Goal: Navigation & Orientation: Understand site structure

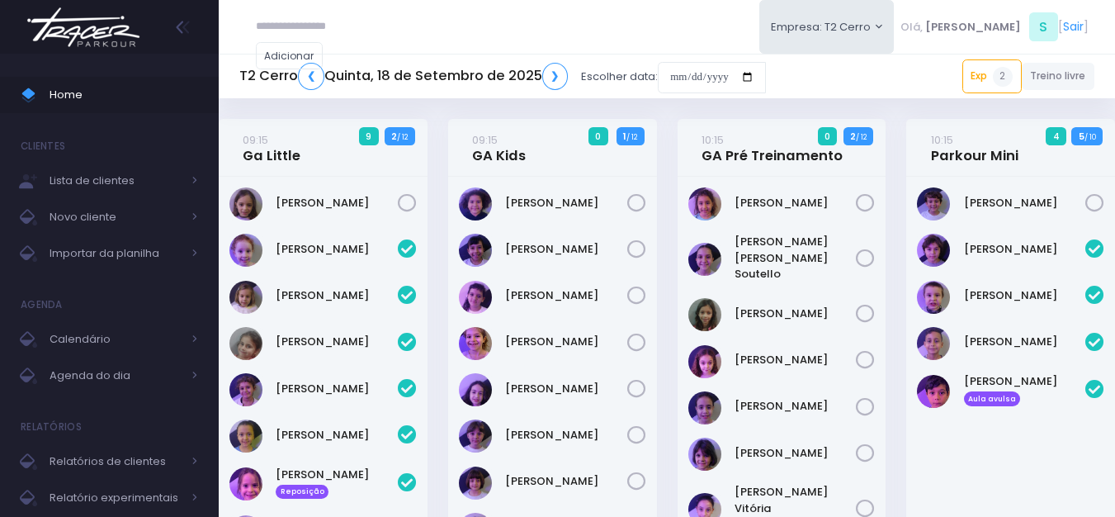
scroll to position [778, 0]
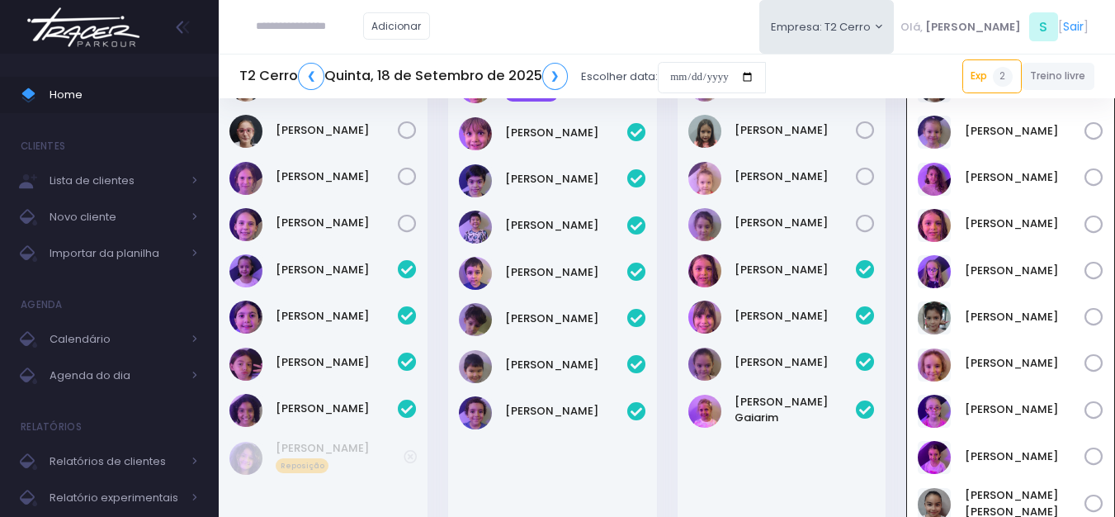
click at [121, 35] on img at bounding box center [83, 27] width 125 height 58
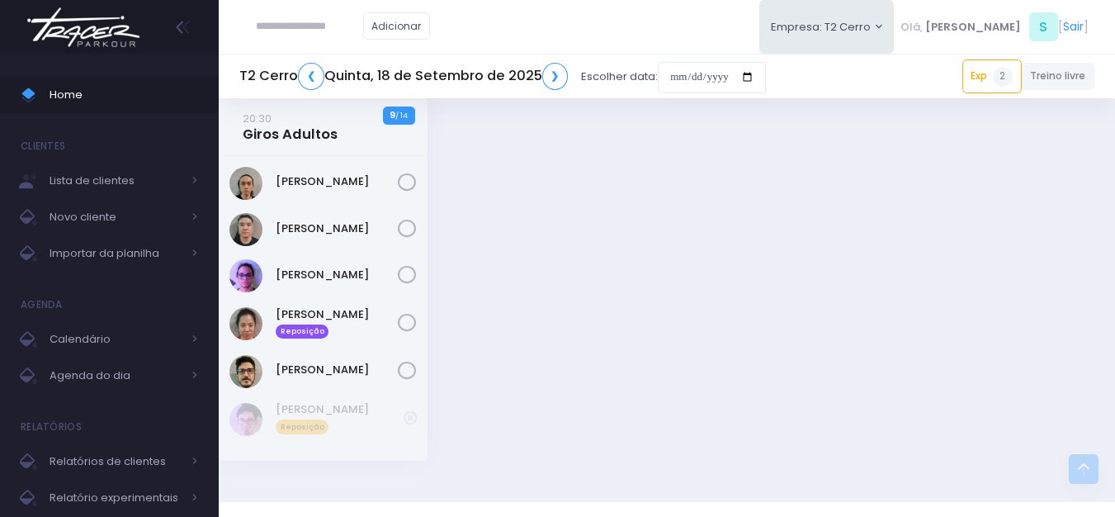
scroll to position [2658, 0]
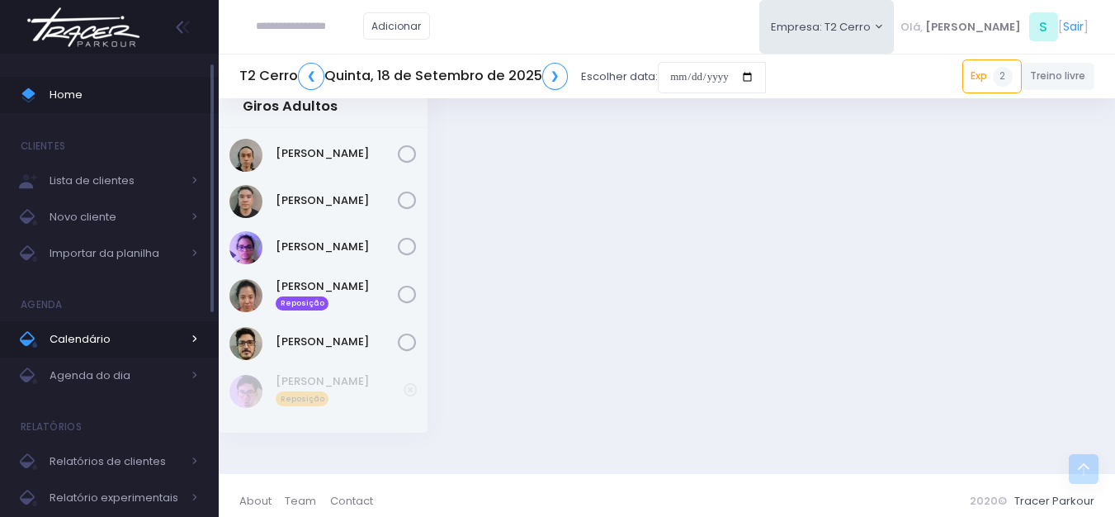
click at [72, 327] on link "Calendário" at bounding box center [109, 339] width 219 height 36
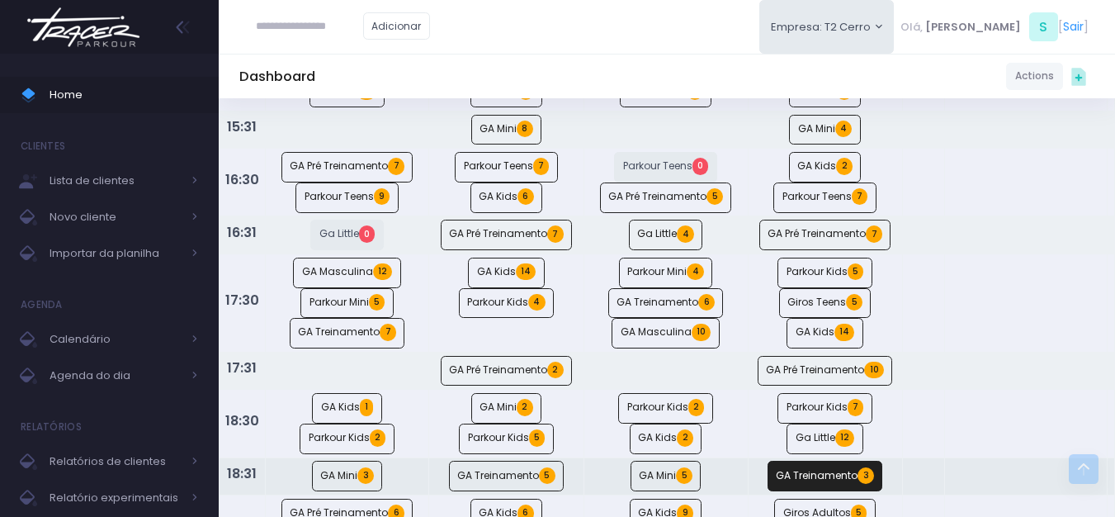
scroll to position [825, 0]
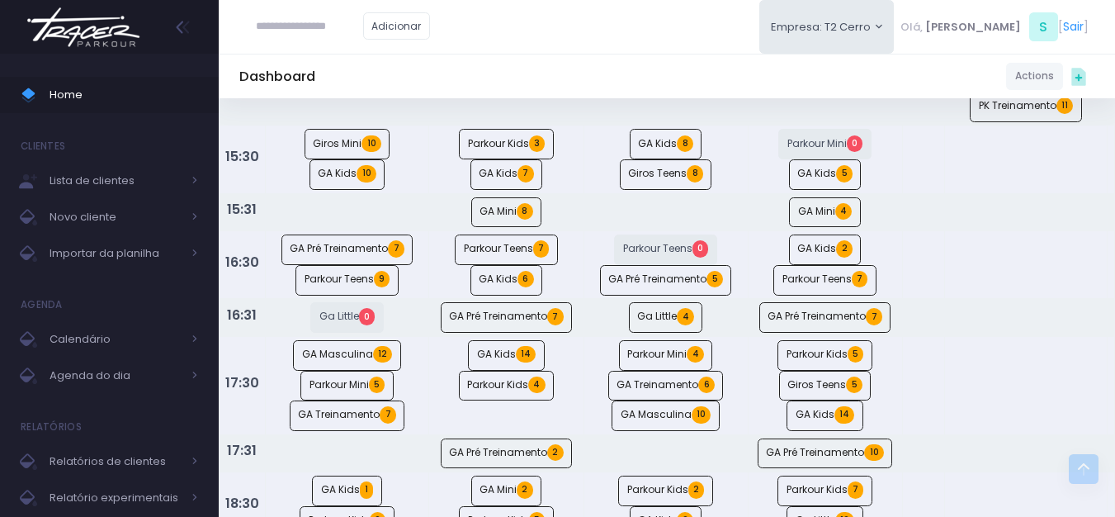
click at [83, 41] on img at bounding box center [83, 27] width 125 height 58
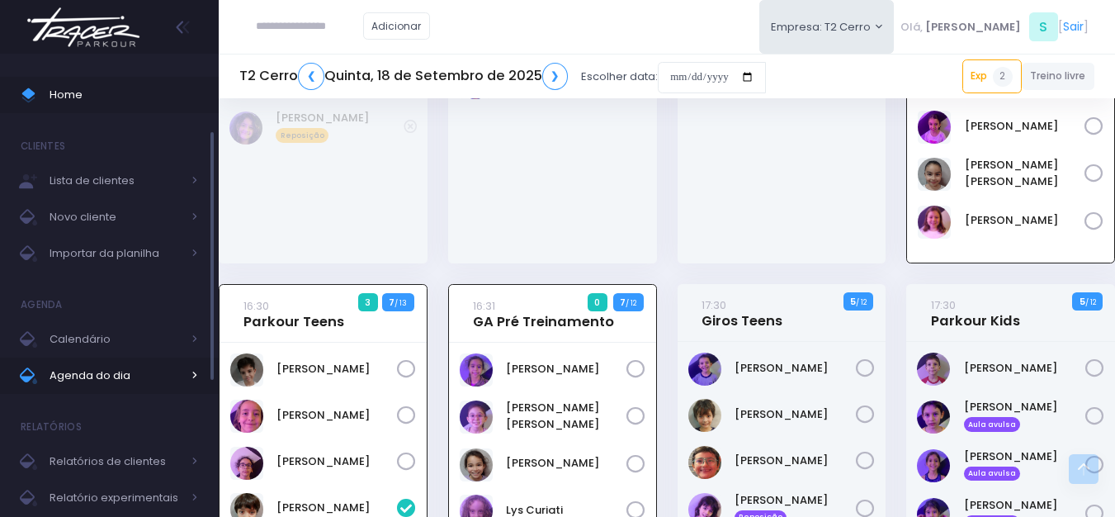
scroll to position [83, 0]
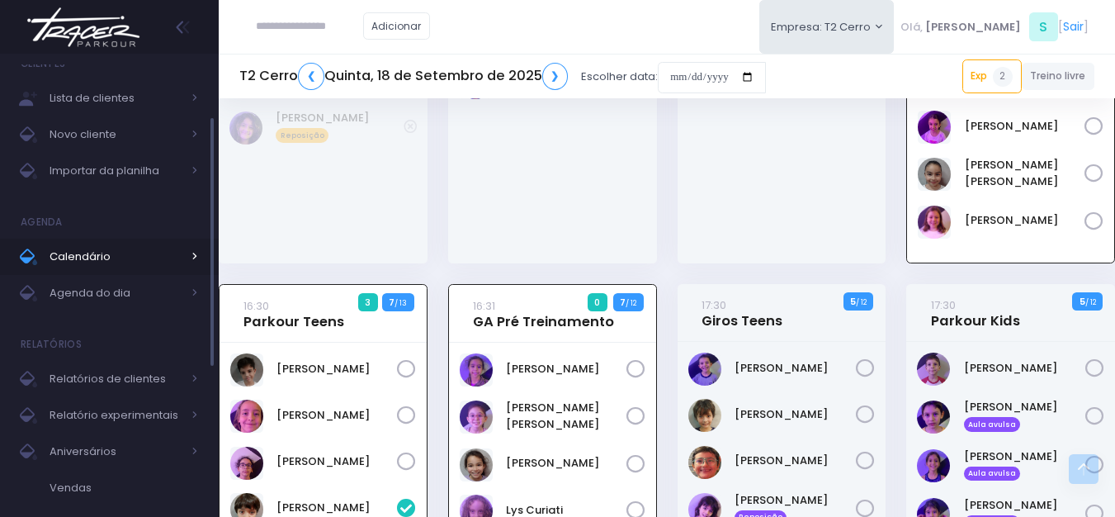
click at [183, 255] on icon at bounding box center [190, 256] width 17 height 21
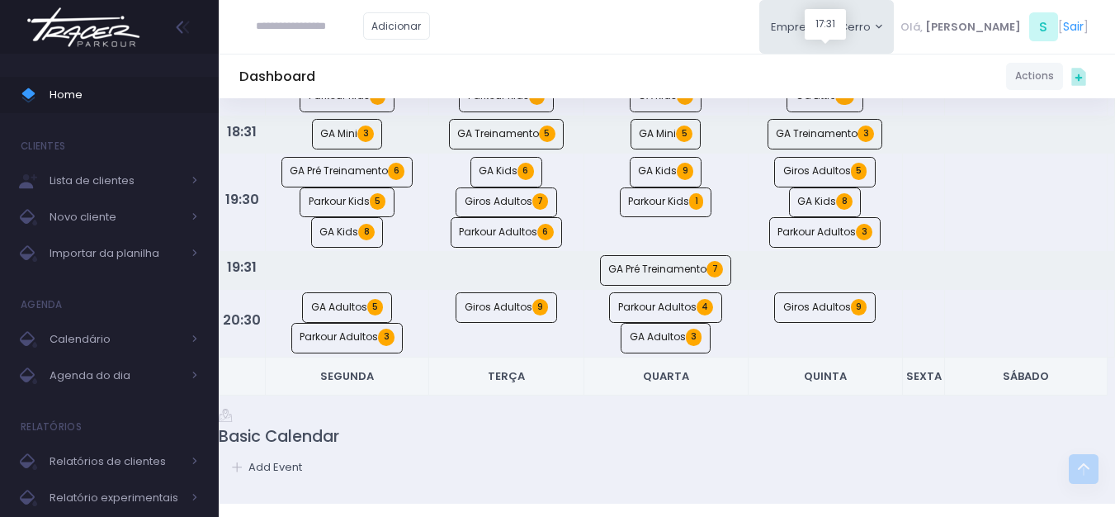
scroll to position [1156, 0]
